Goal: Task Accomplishment & Management: Manage account settings

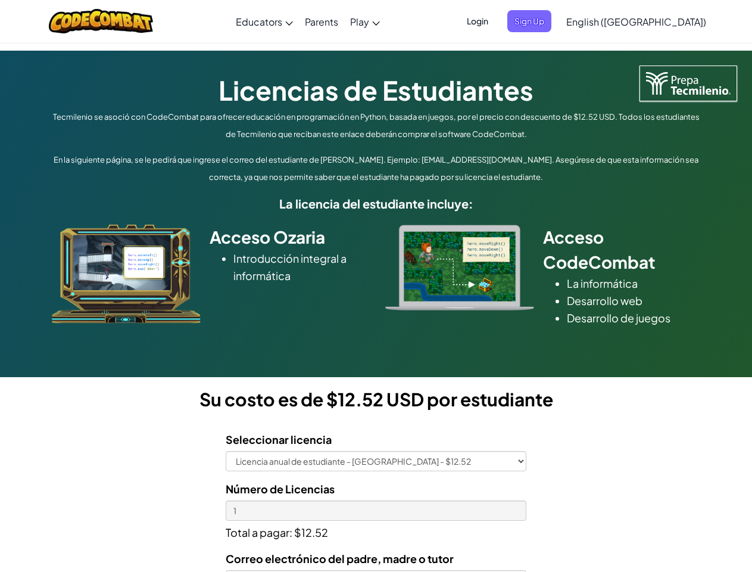
click at [376, 286] on div at bounding box center [459, 267] width 167 height 86
click at [495, 21] on span "Login" at bounding box center [478, 21] width 36 height 22
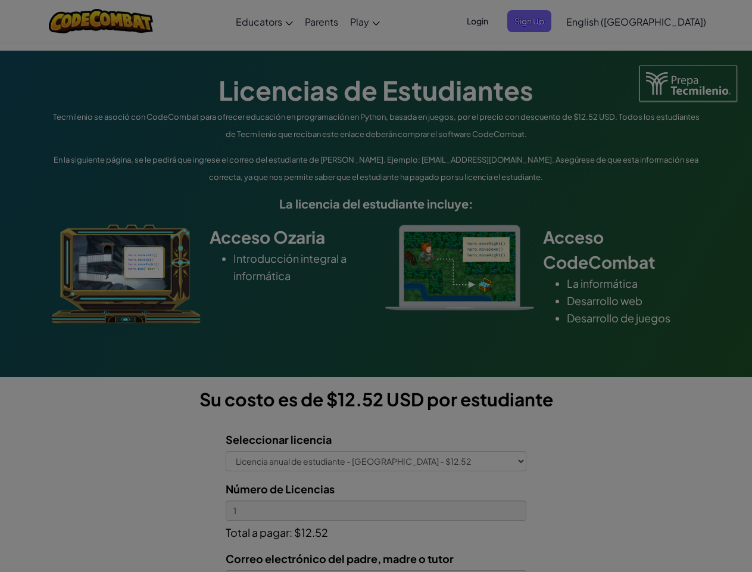
click at [549, 21] on div at bounding box center [376, 286] width 752 height 572
click at [0, 0] on div "Log In Unknown Error Email or Username : Forgot your password? Password : Log I…" at bounding box center [0, 0] width 0 height 0
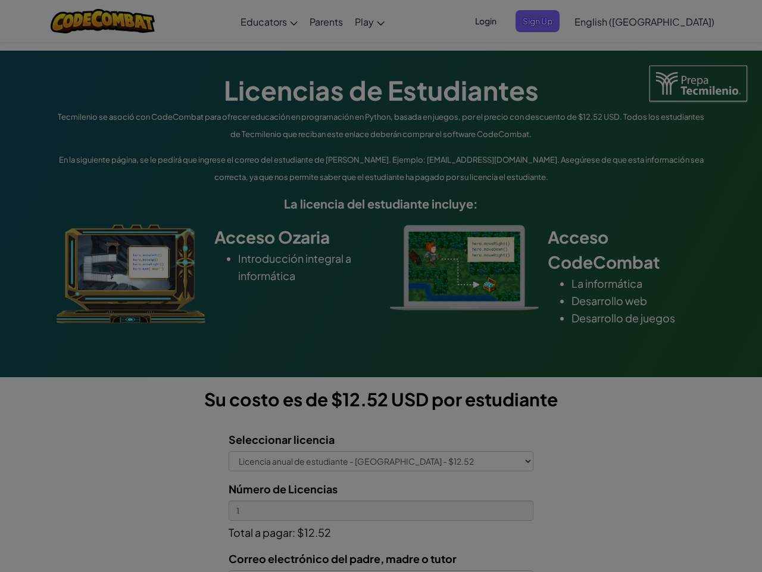
click at [602, 21] on div "Log In Unknown Error Email or Username : Forgot your password? Password : Log I…" at bounding box center [381, 286] width 762 height 572
click at [666, 21] on div at bounding box center [381, 286] width 762 height 572
